Goal: Task Accomplishment & Management: Use online tool/utility

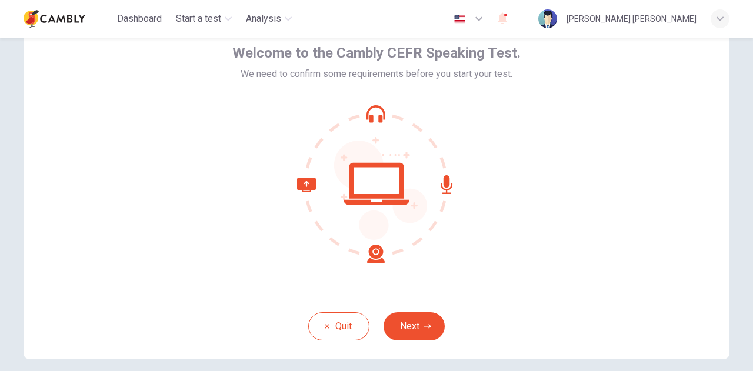
scroll to position [59, 0]
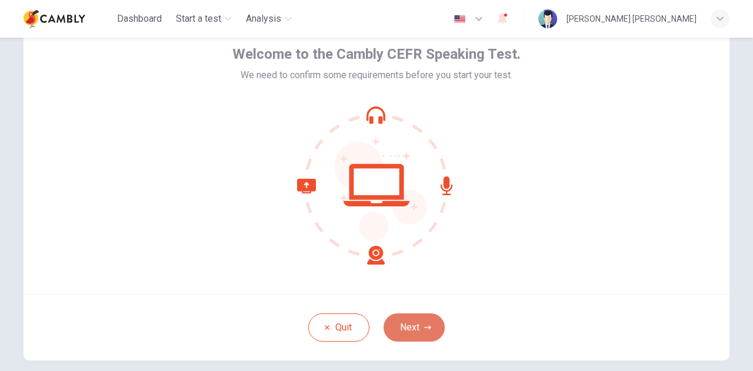
click at [426, 317] on button "Next" at bounding box center [414, 328] width 61 height 28
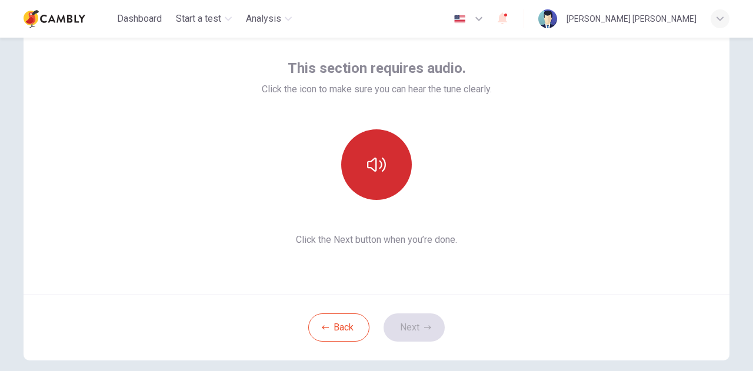
click at [377, 178] on button "button" at bounding box center [376, 164] width 71 height 71
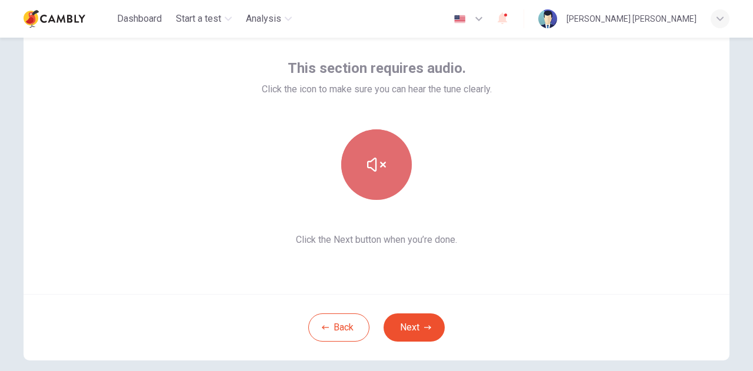
click at [401, 162] on button "button" at bounding box center [376, 164] width 71 height 71
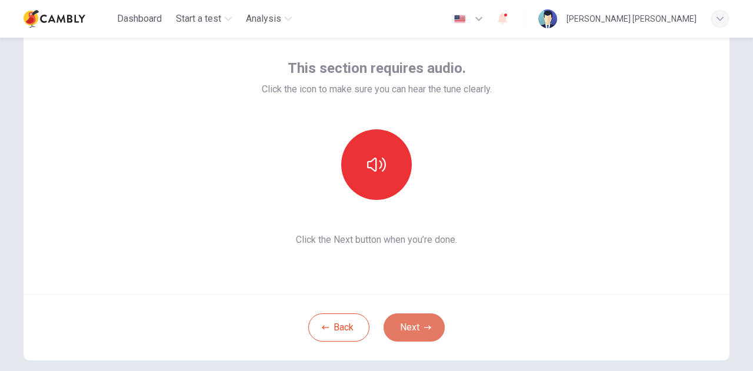
click at [432, 330] on button "Next" at bounding box center [414, 328] width 61 height 28
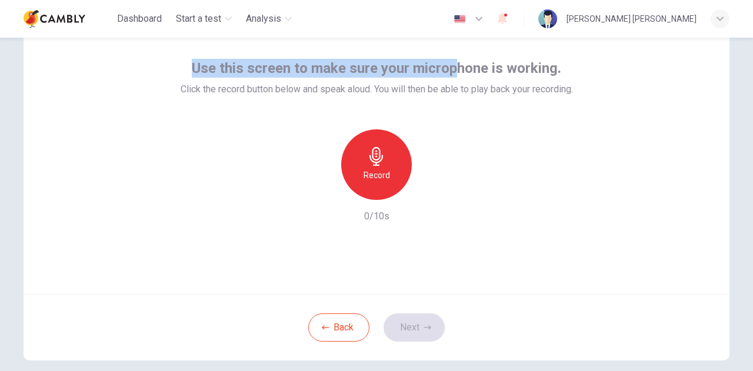
drag, startPoint x: 192, startPoint y: 70, endPoint x: 449, endPoint y: 74, distance: 257.2
click at [449, 74] on span "Use this screen to make sure your microphone is working." at bounding box center [377, 68] width 370 height 19
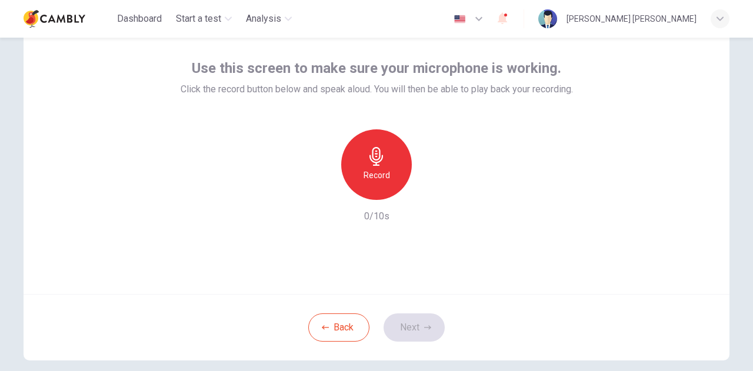
click at [417, 96] on span "Click the record button below and speak aloud. You will then be able to play ba…" at bounding box center [377, 89] width 393 height 14
click at [371, 149] on icon "button" at bounding box center [377, 156] width 14 height 19
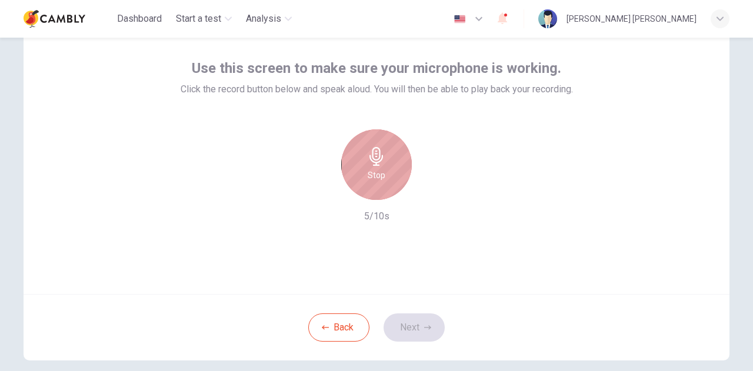
click at [385, 174] on div "Stop" at bounding box center [376, 164] width 71 height 71
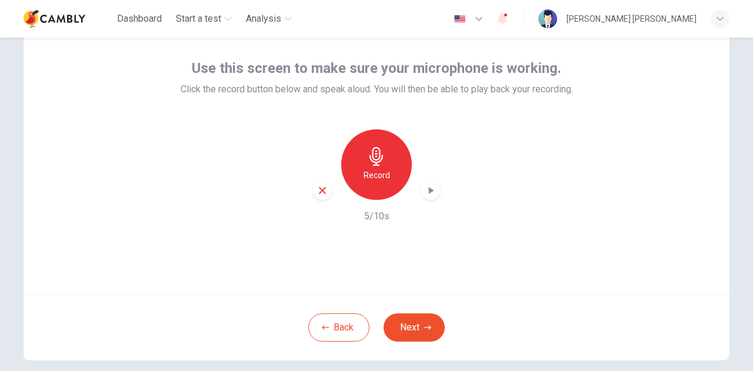
click at [429, 194] on icon "button" at bounding box center [431, 190] width 5 height 7
click at [428, 325] on button "Next" at bounding box center [414, 328] width 61 height 28
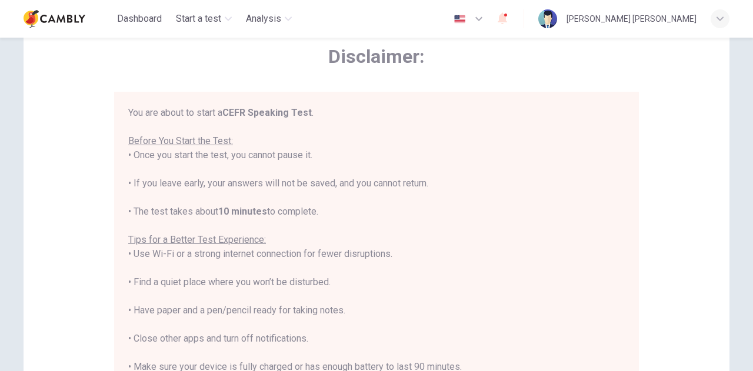
drag, startPoint x: 132, startPoint y: 155, endPoint x: 328, endPoint y: 211, distance: 204.5
click at [328, 211] on div "You are about to start a CEFR Speaking Test . Before You Start the Test: • Once…" at bounding box center [376, 268] width 497 height 325
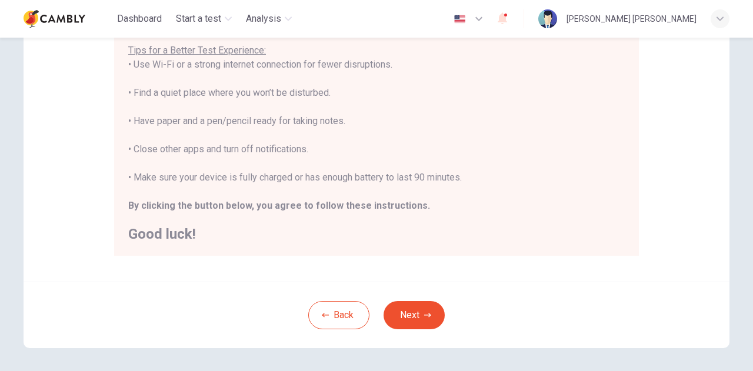
scroll to position [282, 0]
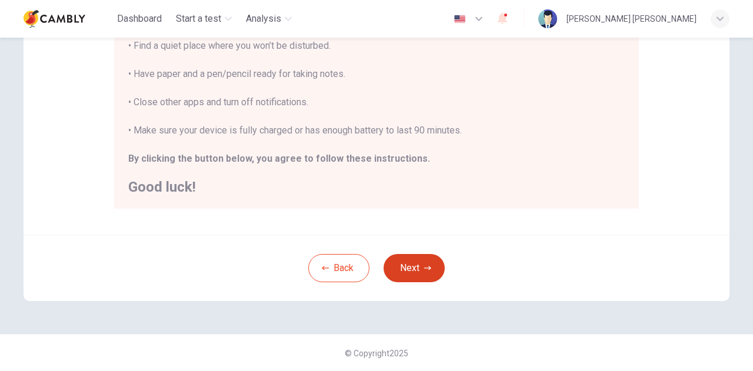
drag, startPoint x: 425, startPoint y: 257, endPoint x: 428, endPoint y: 267, distance: 11.2
click at [428, 267] on button "Next" at bounding box center [414, 268] width 61 height 28
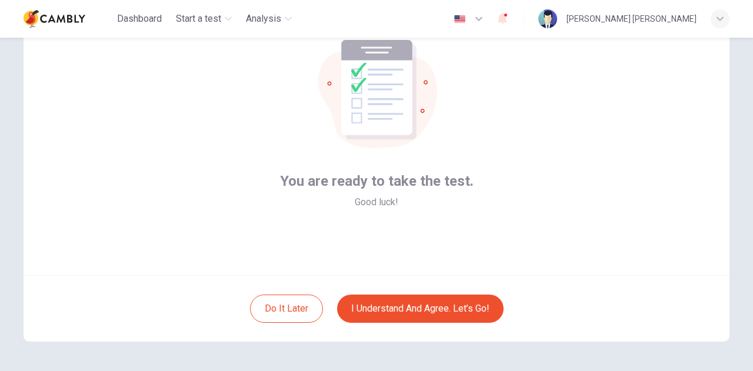
scroll to position [59, 0]
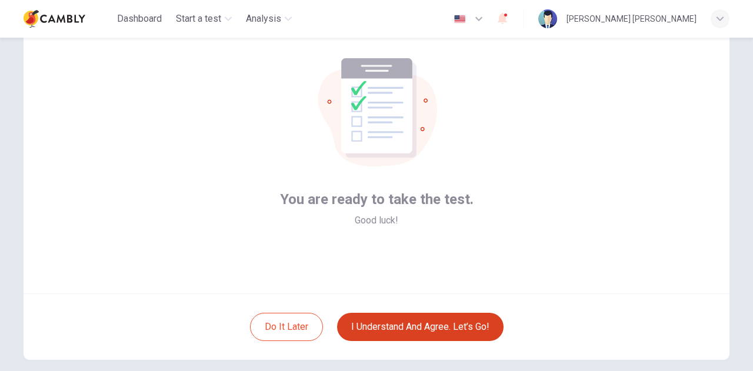
click at [447, 326] on button "I understand and agree. Let’s go!" at bounding box center [420, 327] width 167 height 28
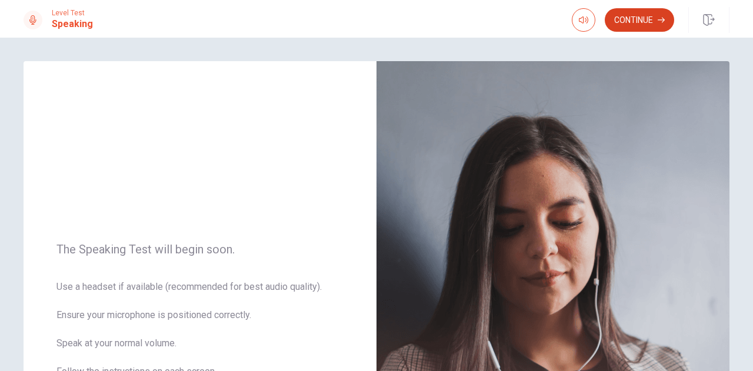
click at [640, 25] on button "Continue" at bounding box center [639, 20] width 69 height 24
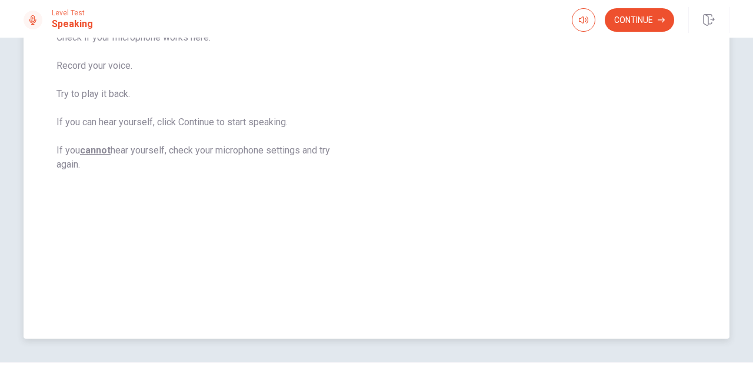
scroll to position [177, 0]
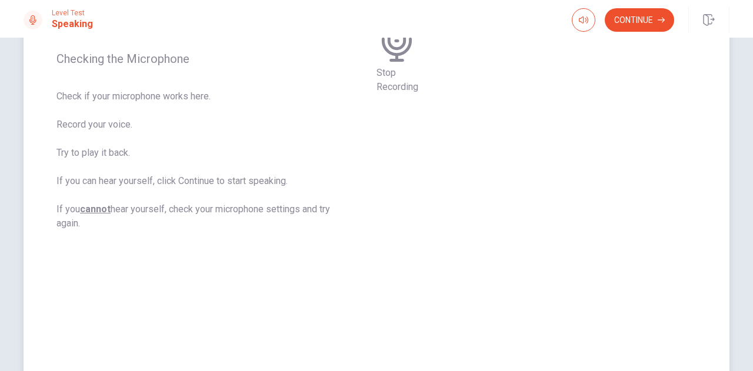
click at [418, 94] on div "Stop Recording" at bounding box center [398, 19] width 42 height 149
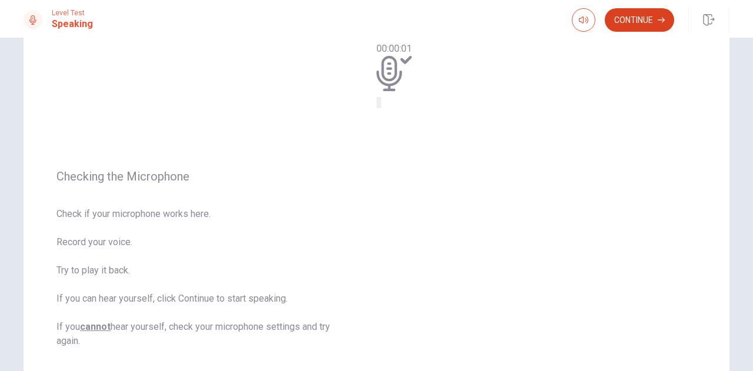
click at [616, 25] on button "Continue" at bounding box center [639, 20] width 69 height 24
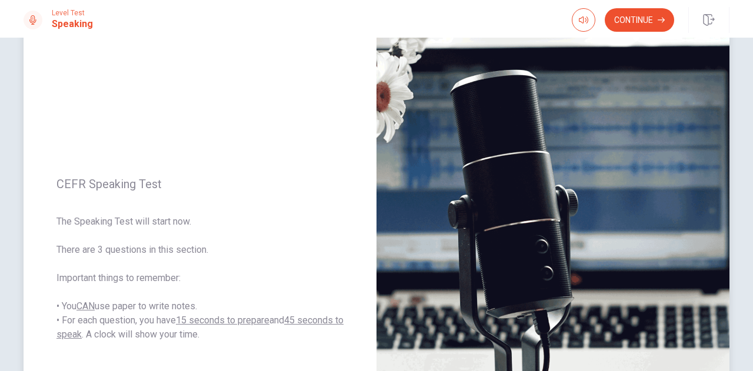
scroll to position [0, 0]
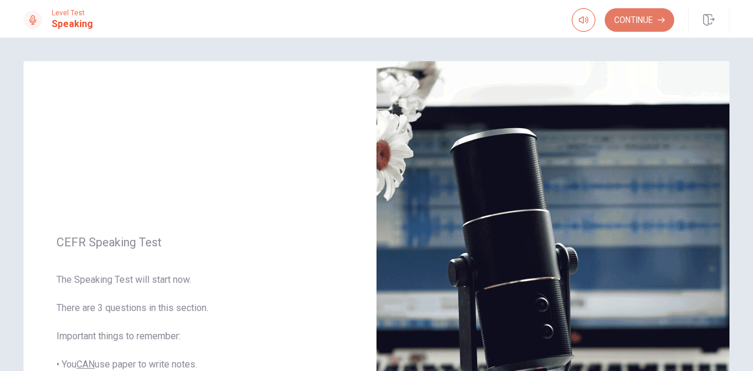
click at [625, 28] on button "Continue" at bounding box center [639, 20] width 69 height 24
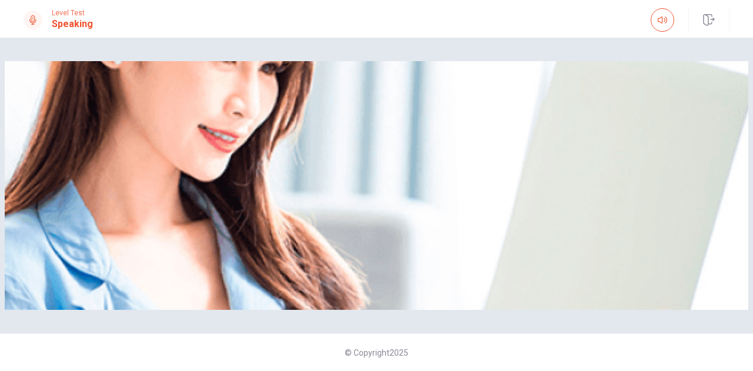
scroll to position [118, 0]
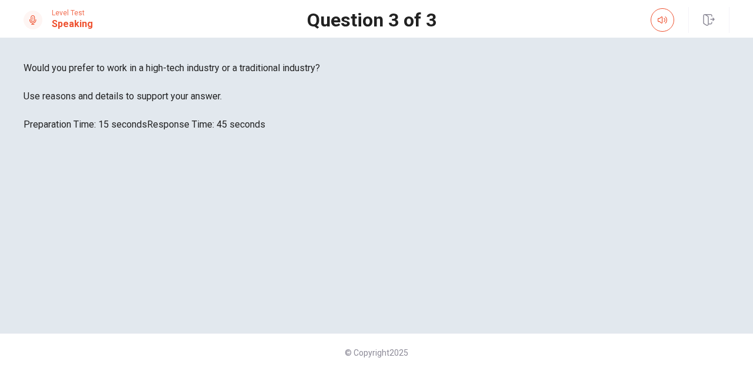
click at [304, 132] on div "Would you prefer to work in a high-tech industry or a traditional industry? Use…" at bounding box center [377, 96] width 706 height 71
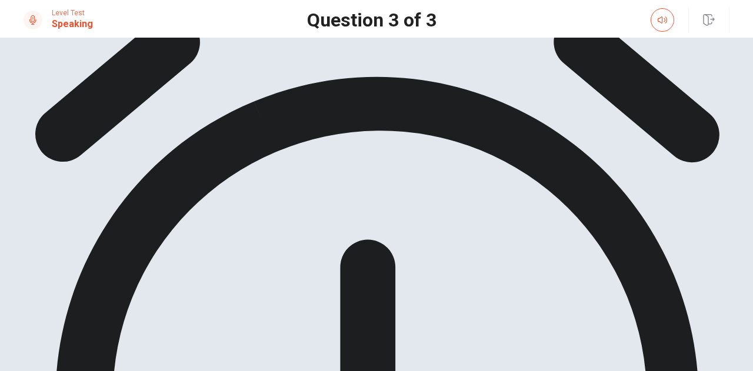
scroll to position [56, 0]
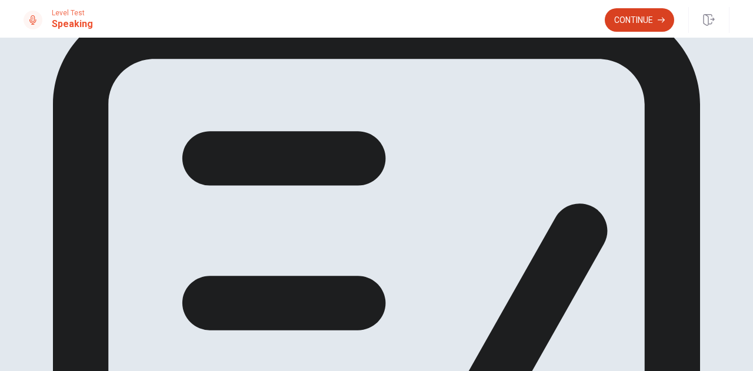
click at [634, 21] on button "Continue" at bounding box center [639, 20] width 69 height 24
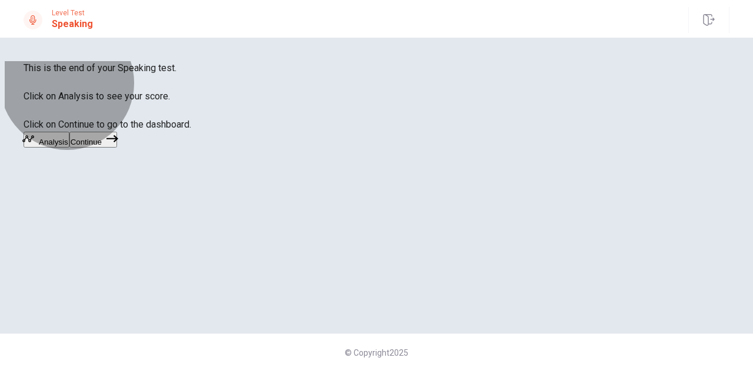
click at [69, 148] on button "Analysis" at bounding box center [47, 140] width 46 height 16
